Goal: Transaction & Acquisition: Purchase product/service

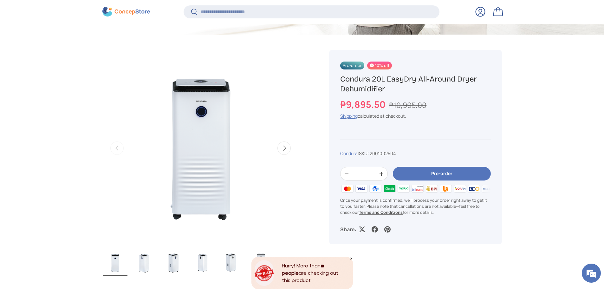
click at [463, 175] on button "Pre-order" at bounding box center [442, 174] width 98 height 14
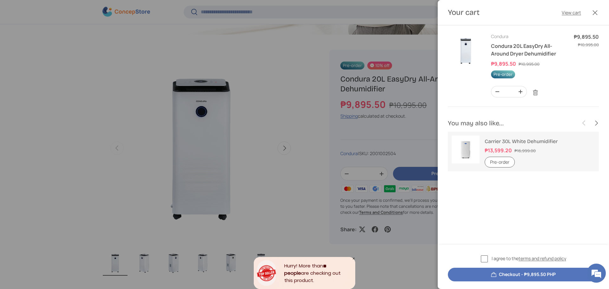
click at [481, 258] on label "I agree to the terms and refund policy" at bounding box center [523, 258] width 85 height 7
click at [563, 277] on button "Checkout - ₱9,895.50 PHP" at bounding box center [523, 275] width 151 height 14
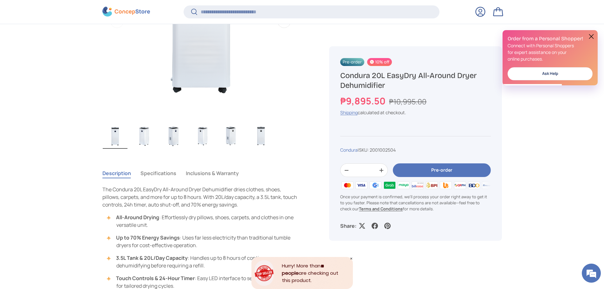
click at [589, 36] on button at bounding box center [592, 37] width 8 height 8
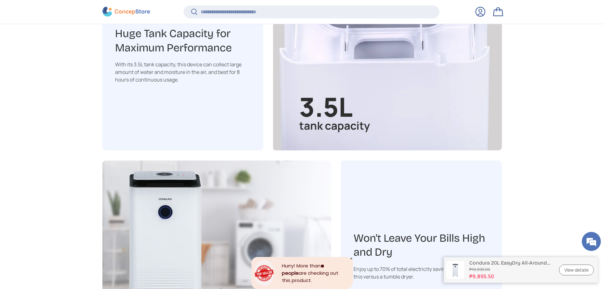
scroll to position [1045, 0]
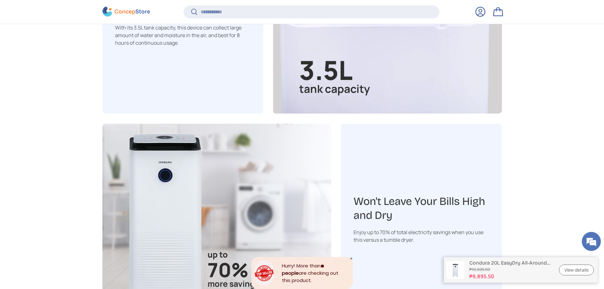
click at [577, 271] on link "View details" at bounding box center [576, 270] width 35 height 11
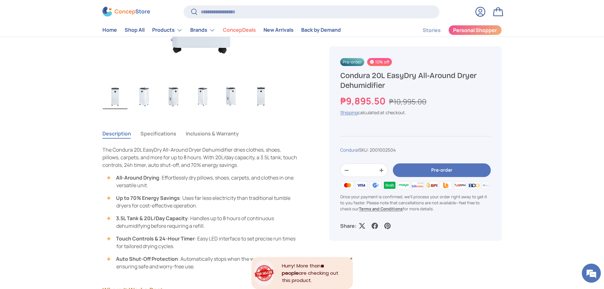
scroll to position [353, 0]
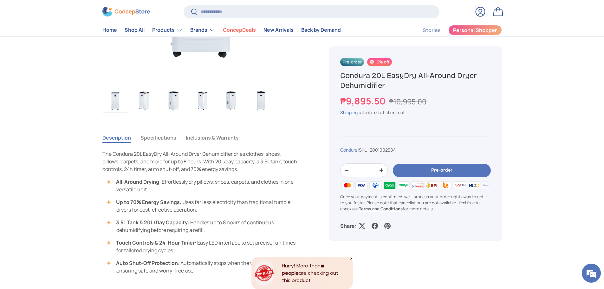
click at [217, 141] on button "Inclusions & Warranty" at bounding box center [212, 137] width 53 height 15
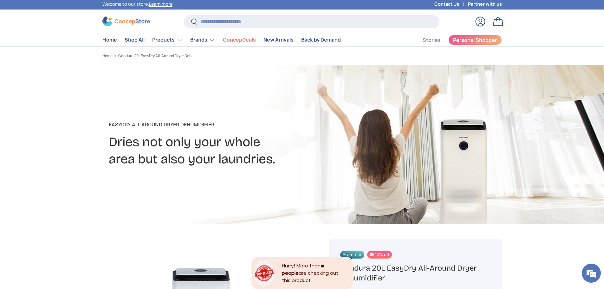
scroll to position [0, 0]
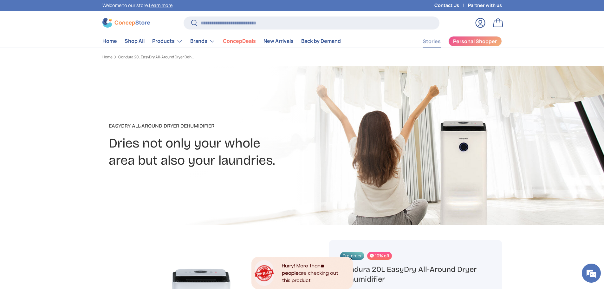
click at [430, 39] on link "Stories" at bounding box center [432, 41] width 18 height 12
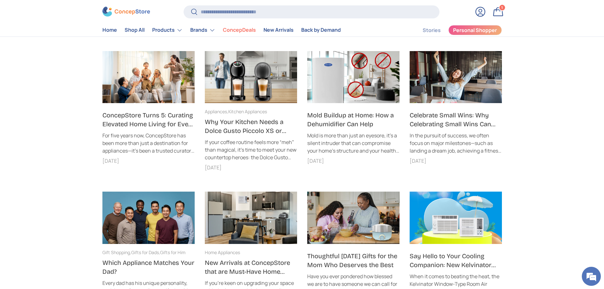
scroll to position [317, 0]
